Goal: Use online tool/utility: Utilize a website feature to perform a specific function

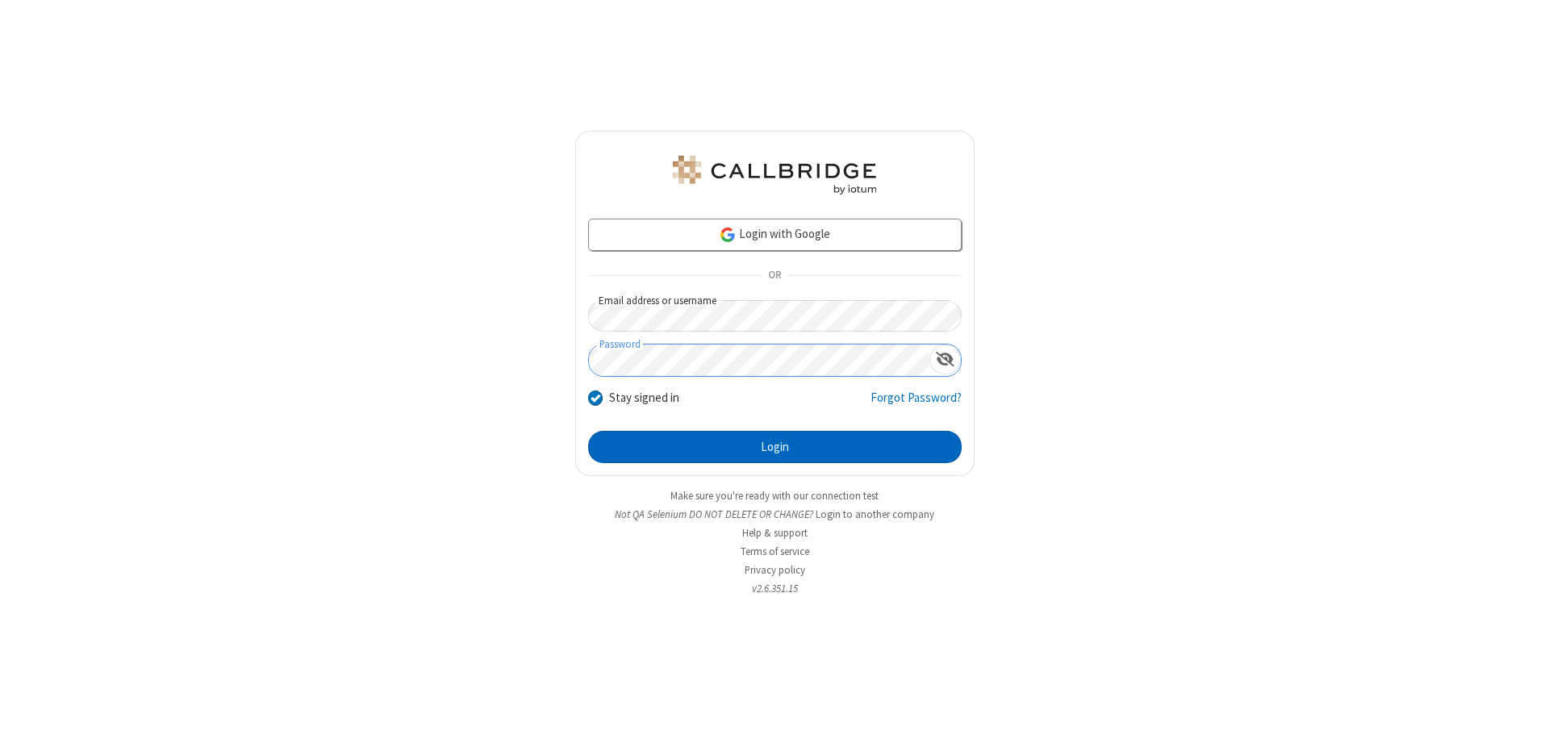
click at [774, 447] on button "Login" at bounding box center [774, 447] width 373 height 32
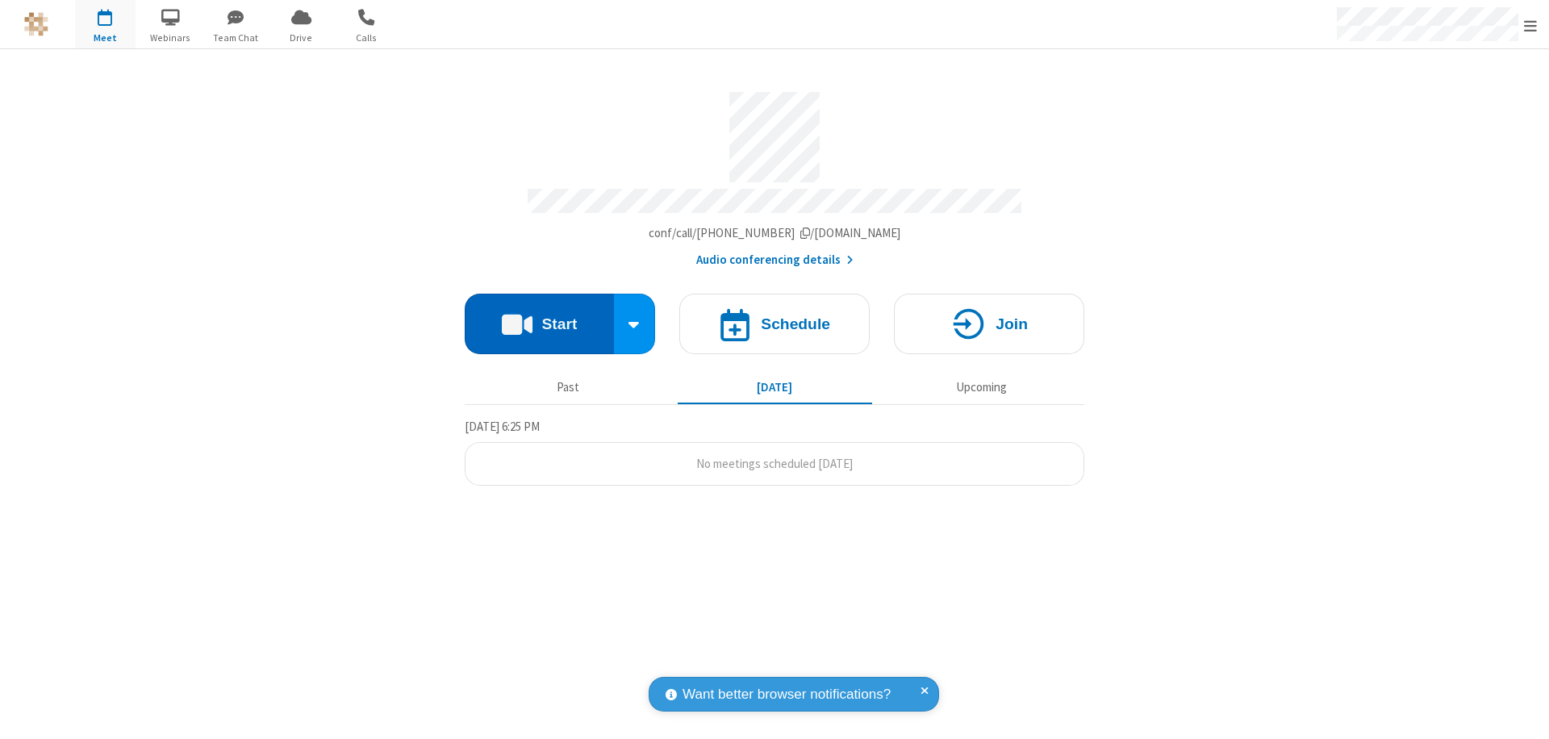
click at [539, 316] on button "Start" at bounding box center [539, 324] width 149 height 60
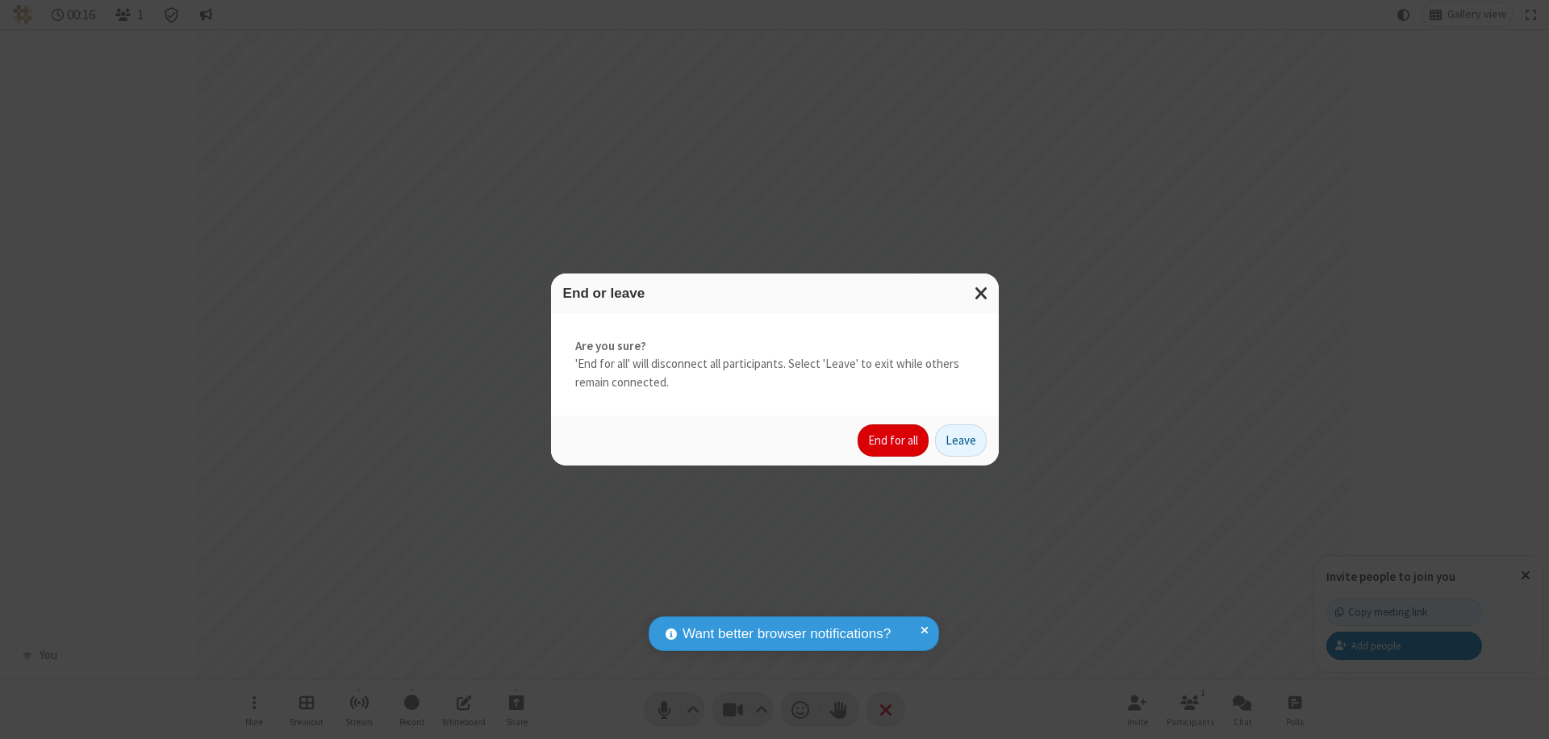
click at [894, 440] on button "End for all" at bounding box center [892, 440] width 71 height 32
